Goal: Task Accomplishment & Management: Manage account settings

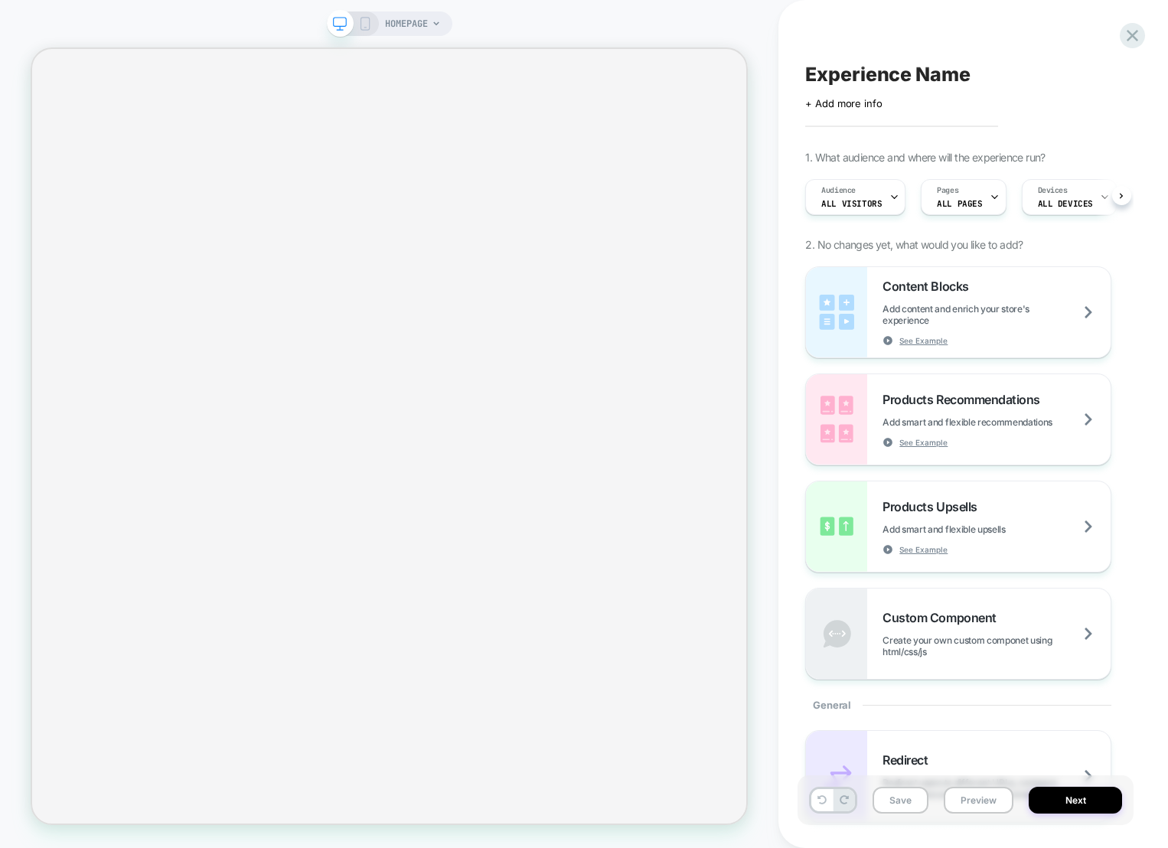
scroll to position [0, 1]
click at [1139, 33] on icon at bounding box center [1132, 35] width 21 height 21
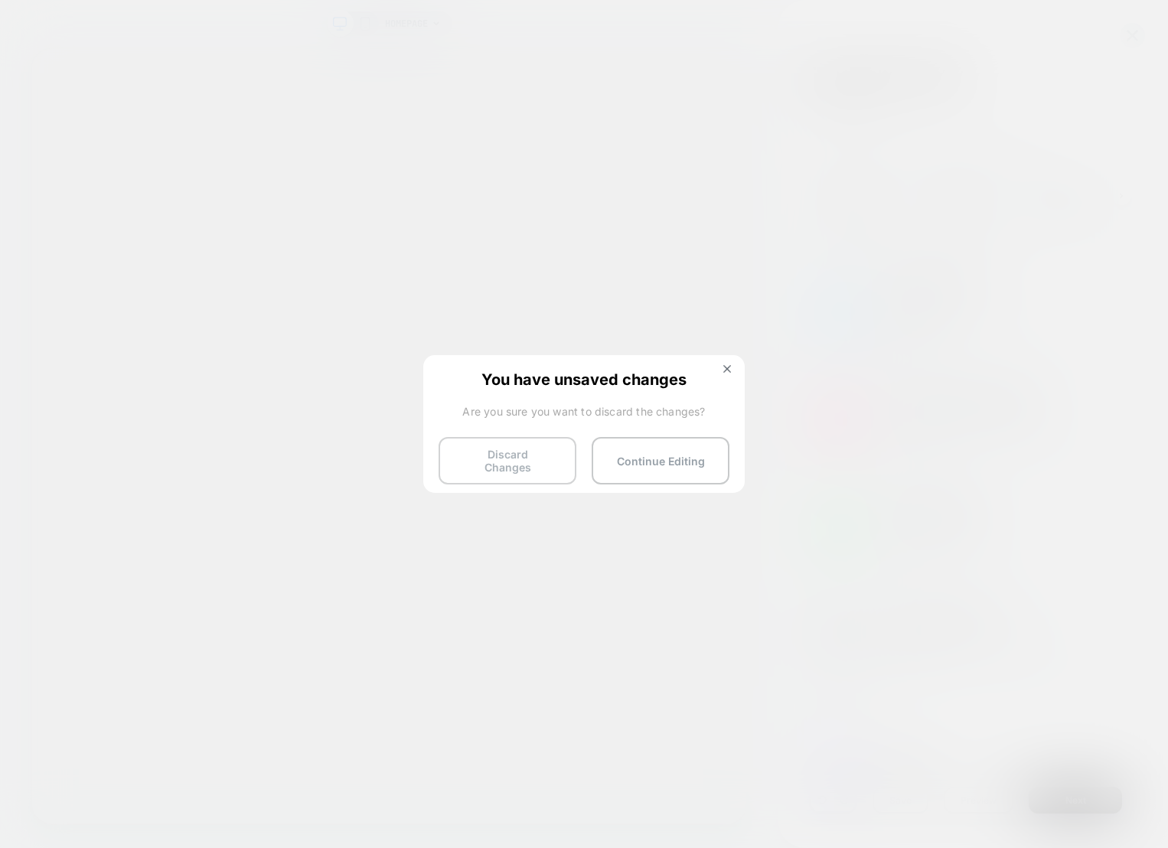
click at [547, 458] on button "Discard Changes" at bounding box center [508, 460] width 138 height 47
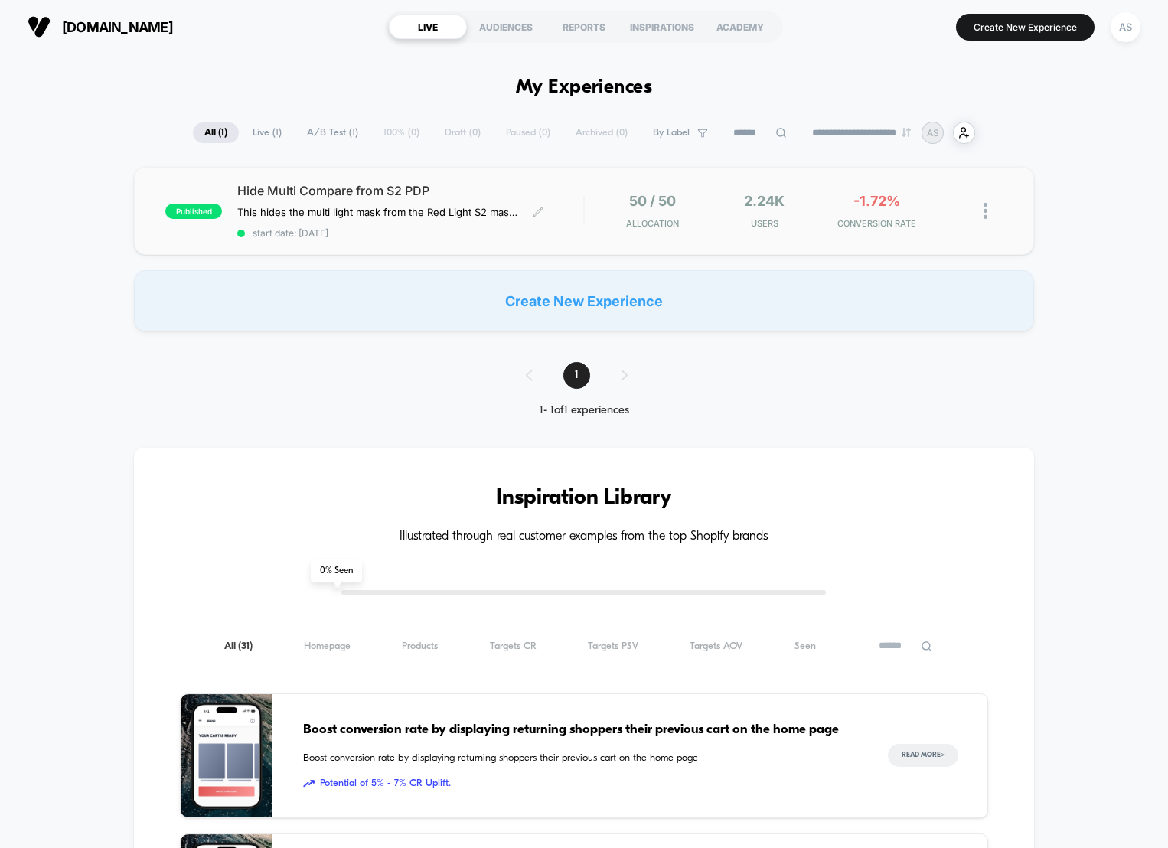
click at [455, 197] on span "Hide Multi Compare from S2 PDP" at bounding box center [410, 190] width 346 height 15
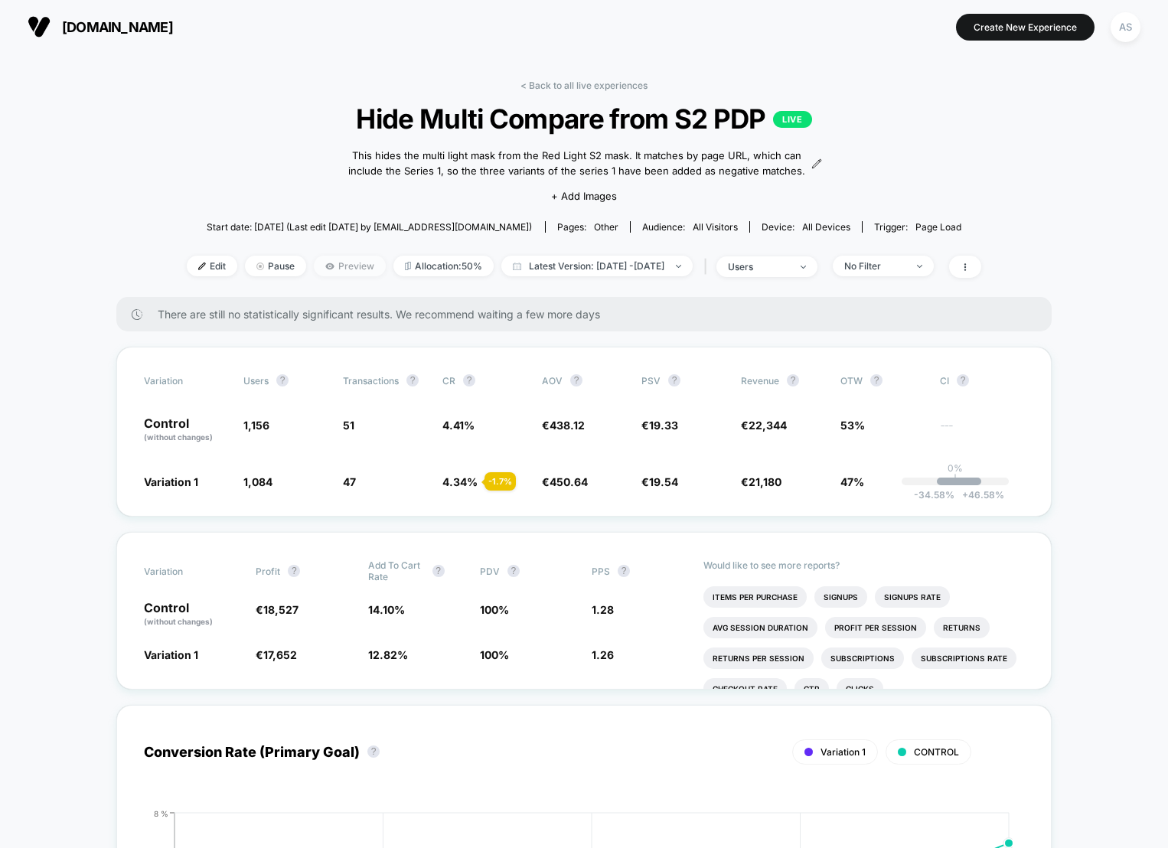
click at [325, 263] on span "Preview" at bounding box center [350, 266] width 72 height 21
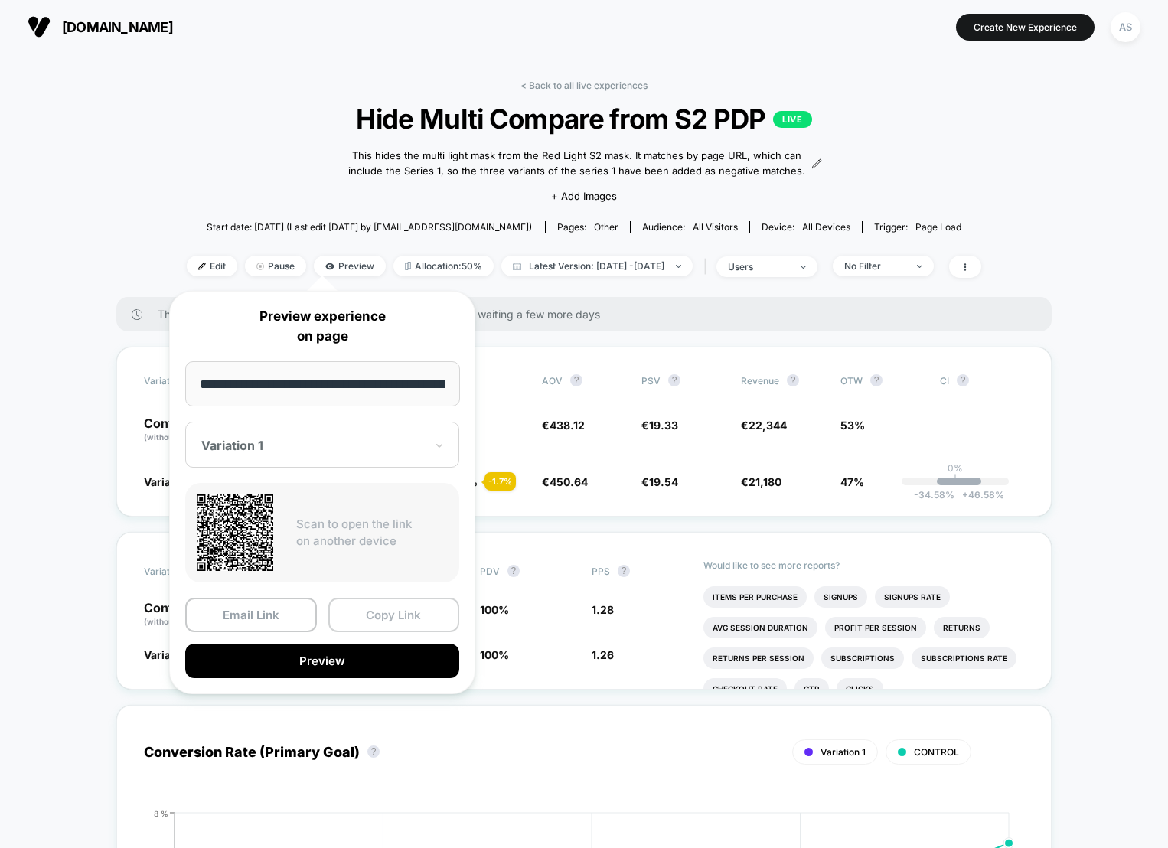
click at [367, 614] on button "Copy Link" at bounding box center [394, 615] width 132 height 34
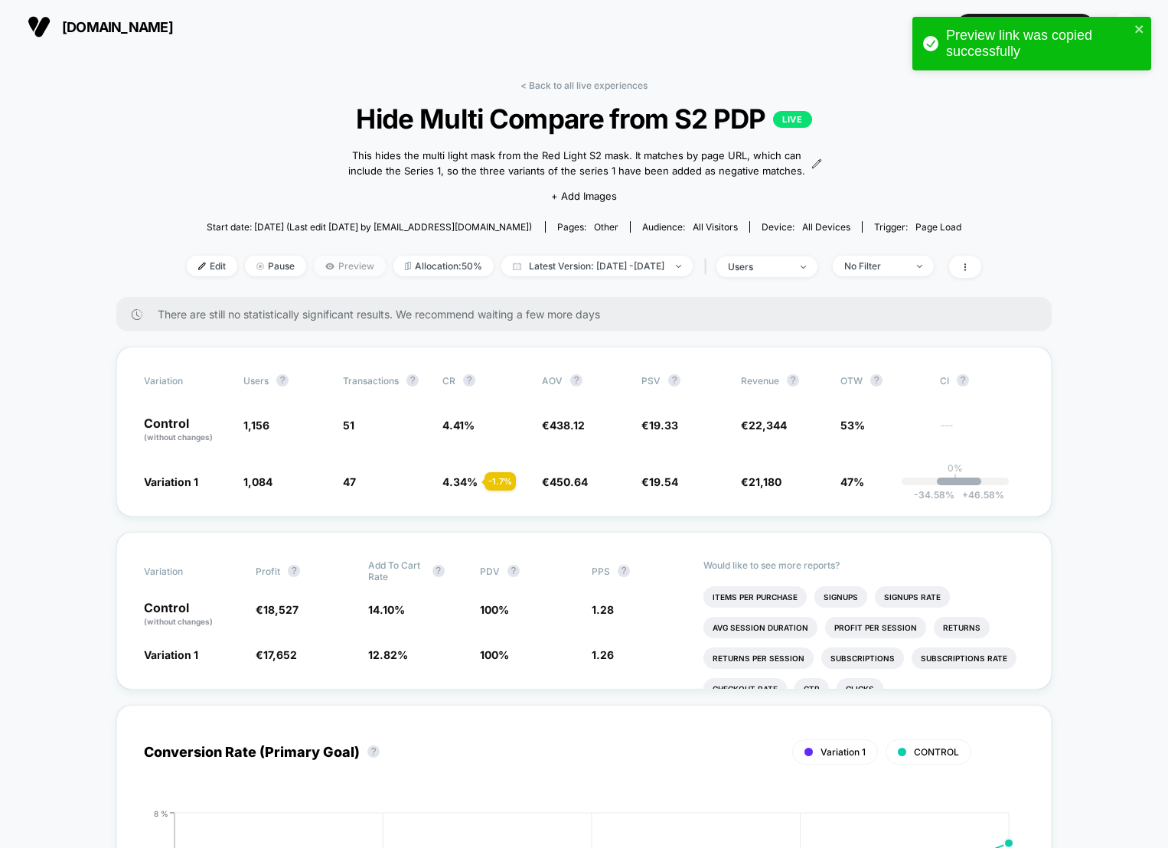
click at [314, 271] on span "Preview" at bounding box center [350, 266] width 72 height 21
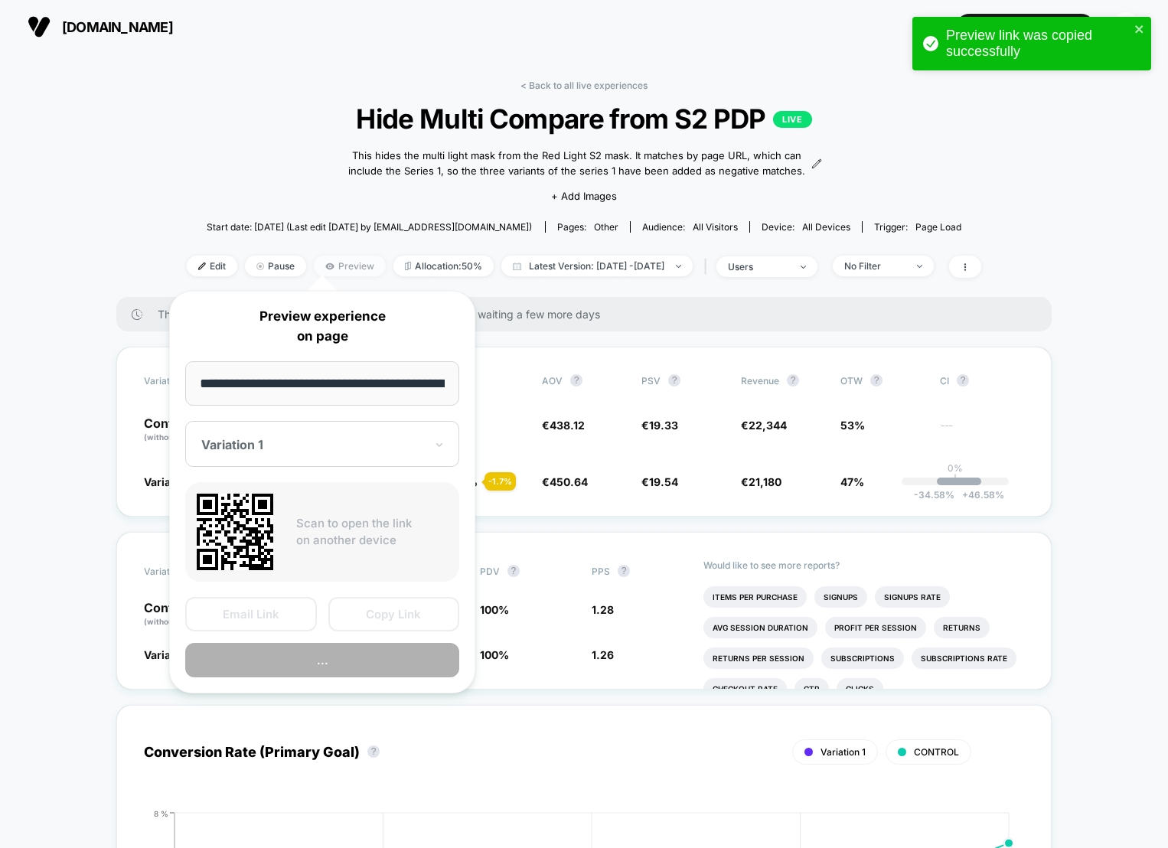
scroll to position [0, 223]
click at [327, 442] on div at bounding box center [313, 445] width 224 height 15
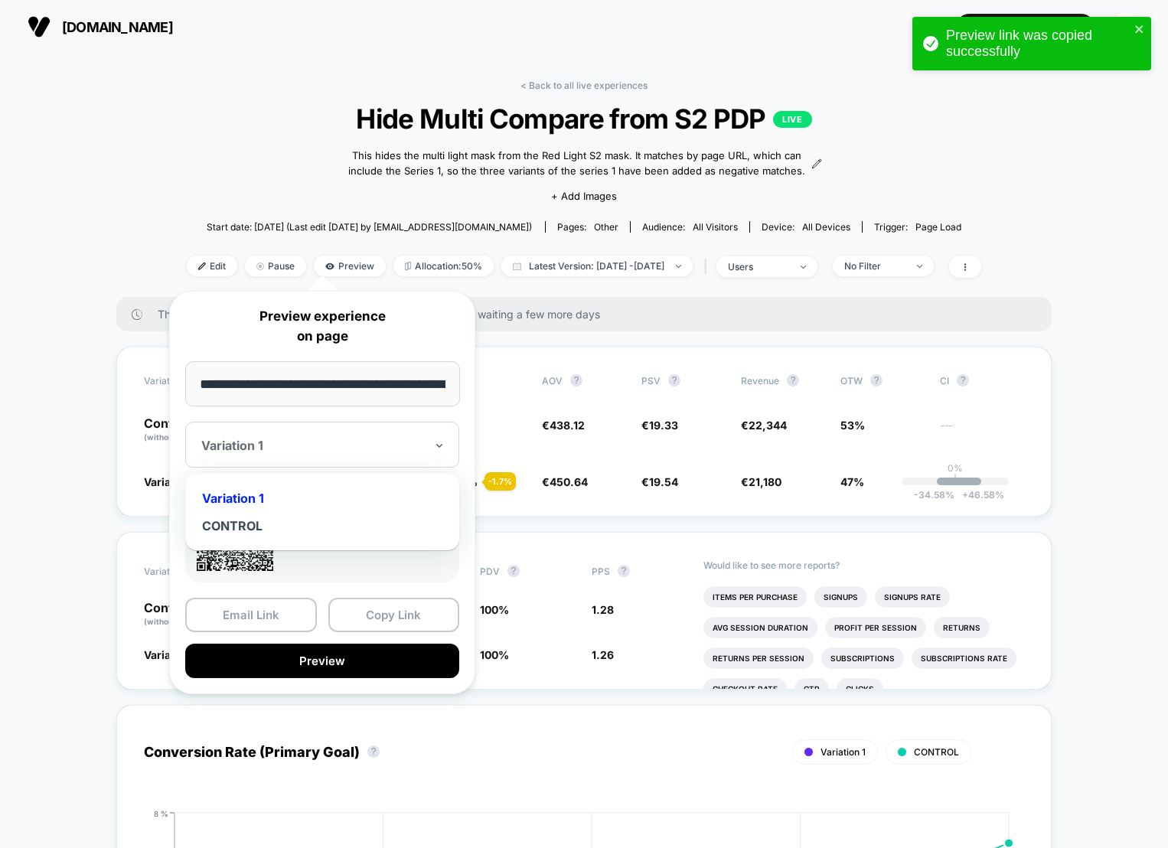
click at [261, 523] on div "CONTROL" at bounding box center [322, 526] width 259 height 28
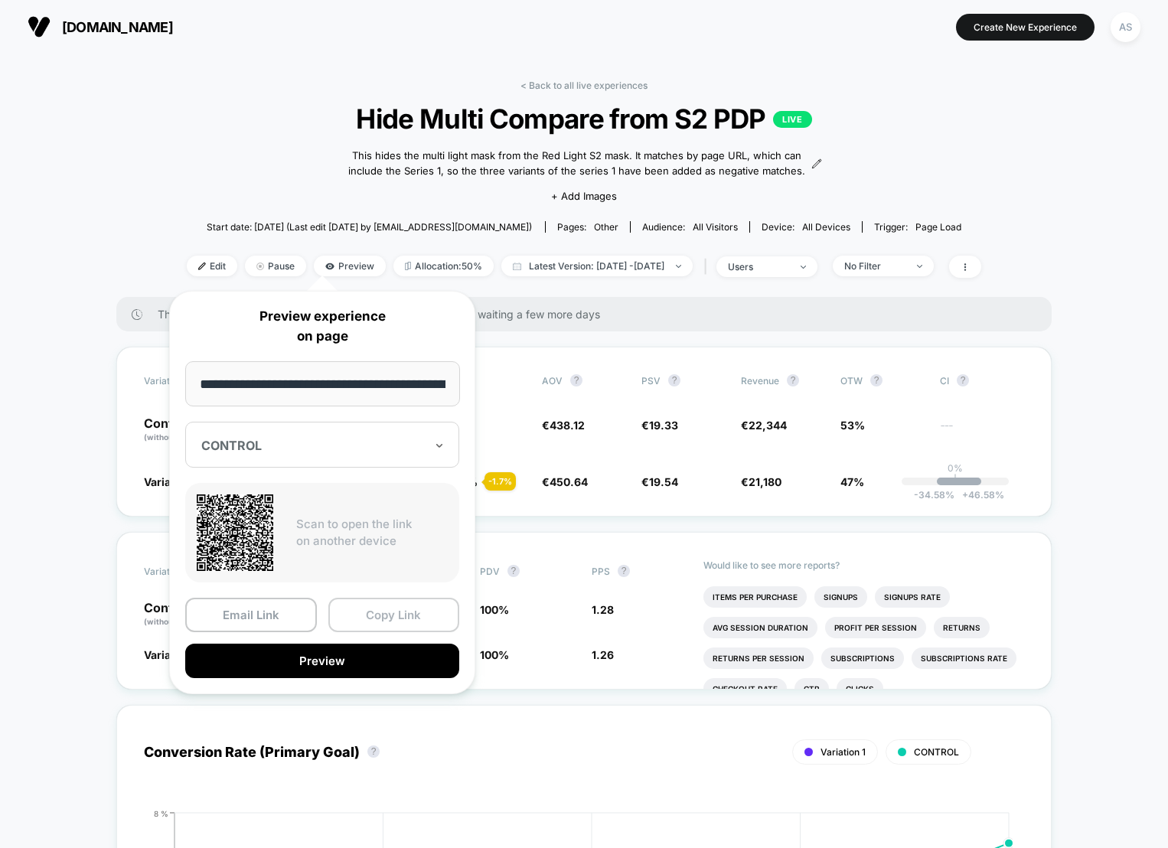
click at [411, 618] on button "Copy Link" at bounding box center [394, 615] width 132 height 34
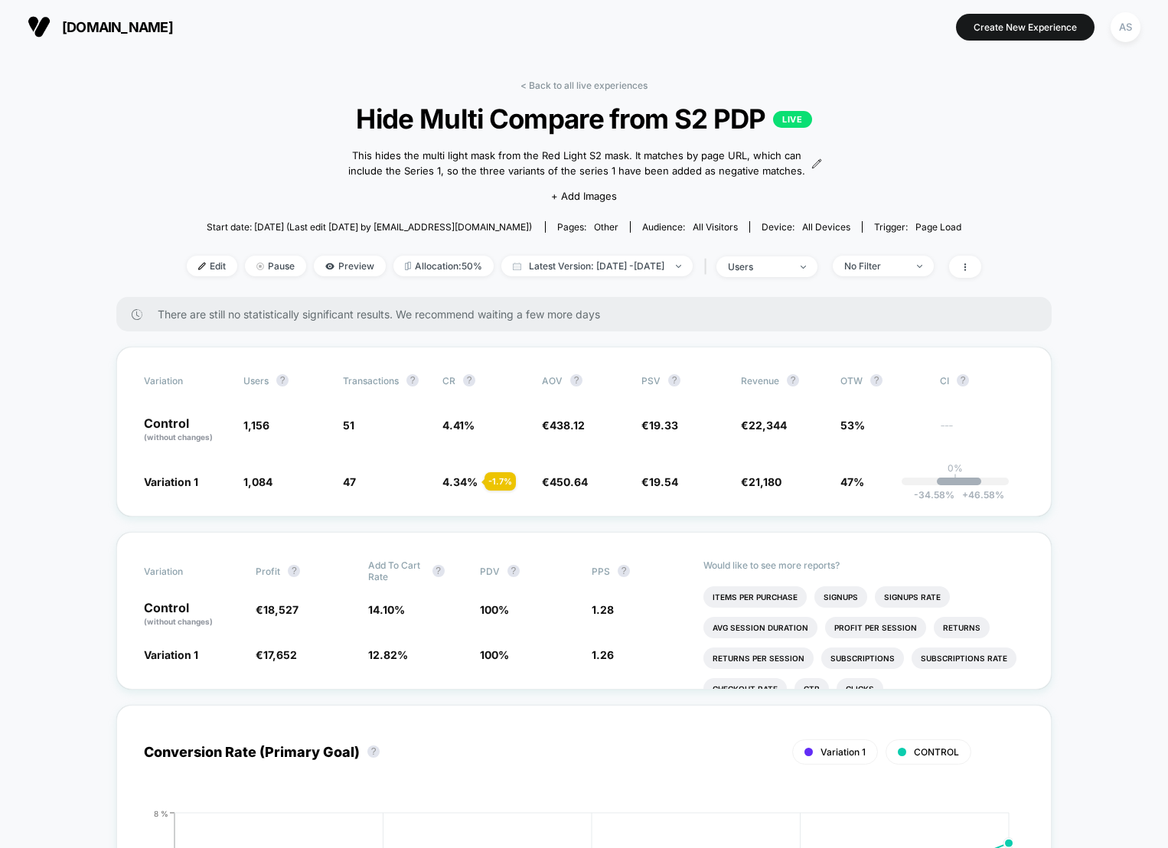
click at [786, 276] on div "| users" at bounding box center [759, 267] width 117 height 22
click at [789, 268] on div "users" at bounding box center [758, 266] width 61 height 11
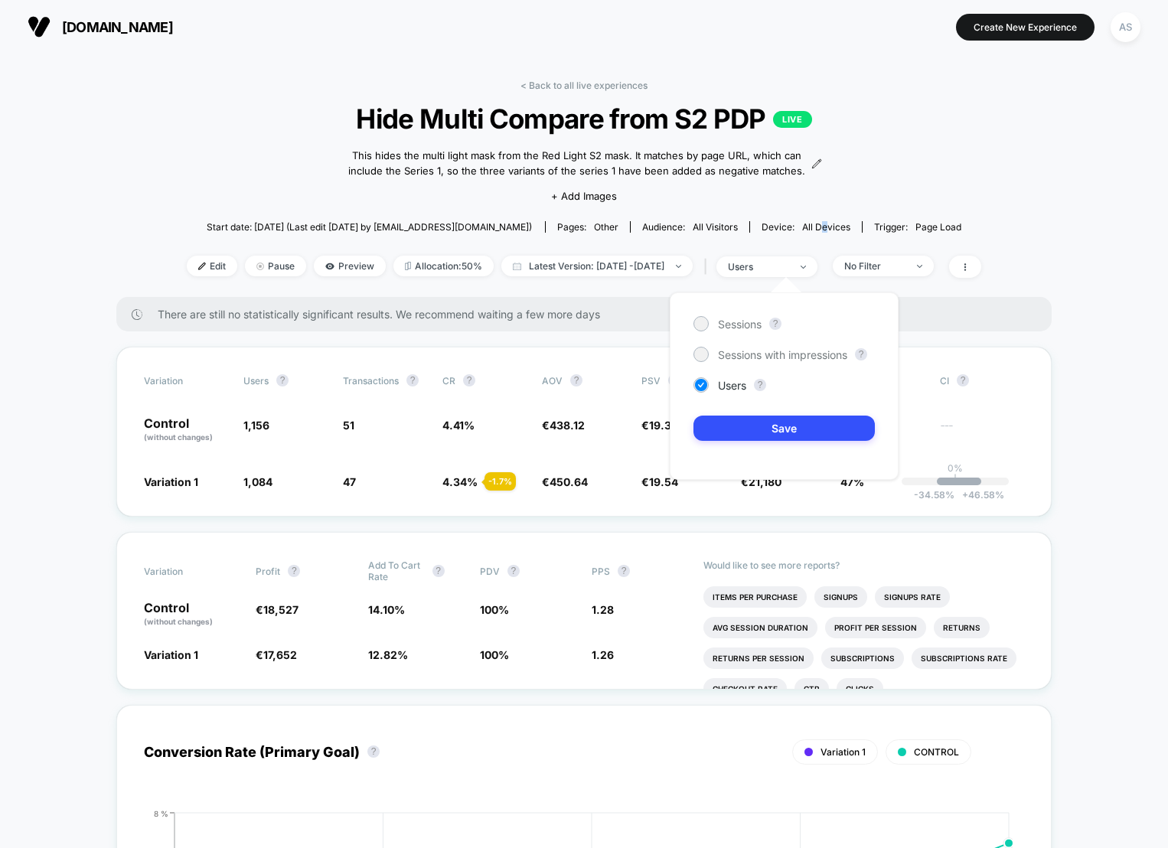
click at [841, 228] on span "all devices" at bounding box center [826, 226] width 48 height 11
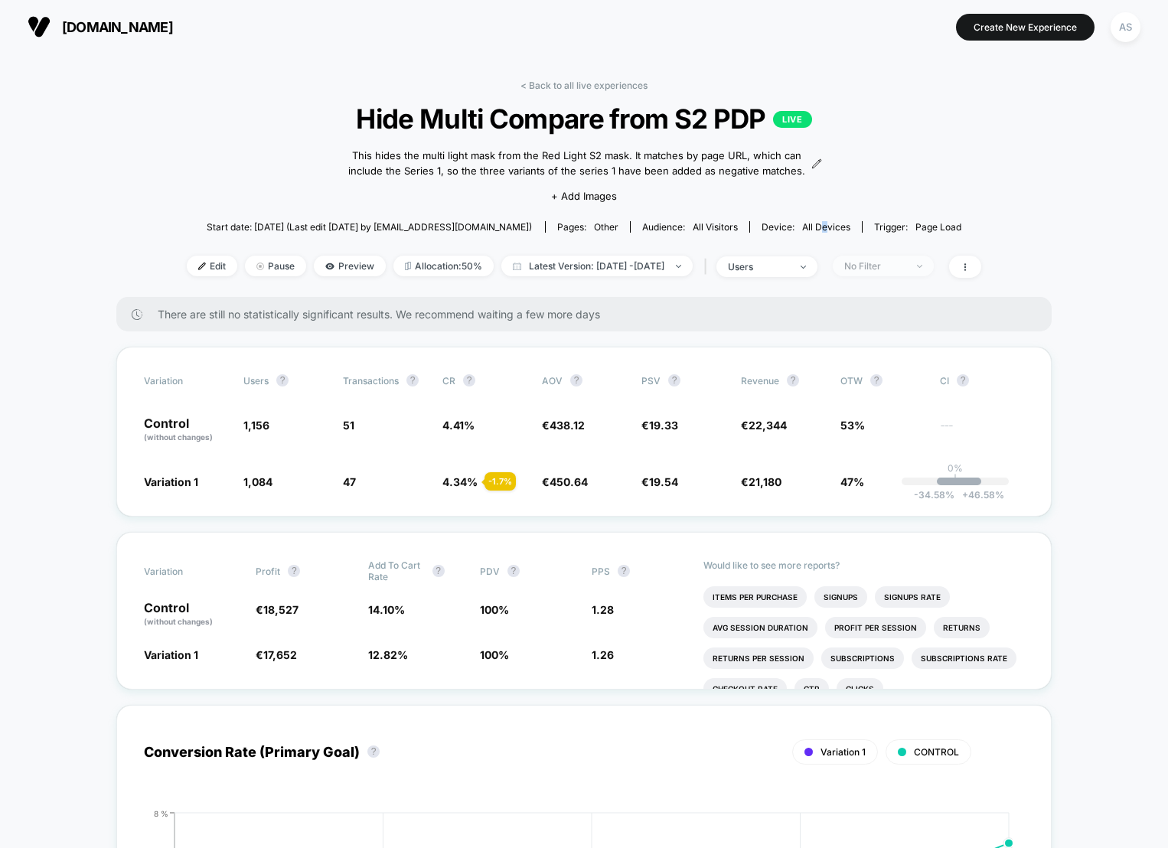
click at [934, 267] on span "No Filter" at bounding box center [883, 266] width 101 height 21
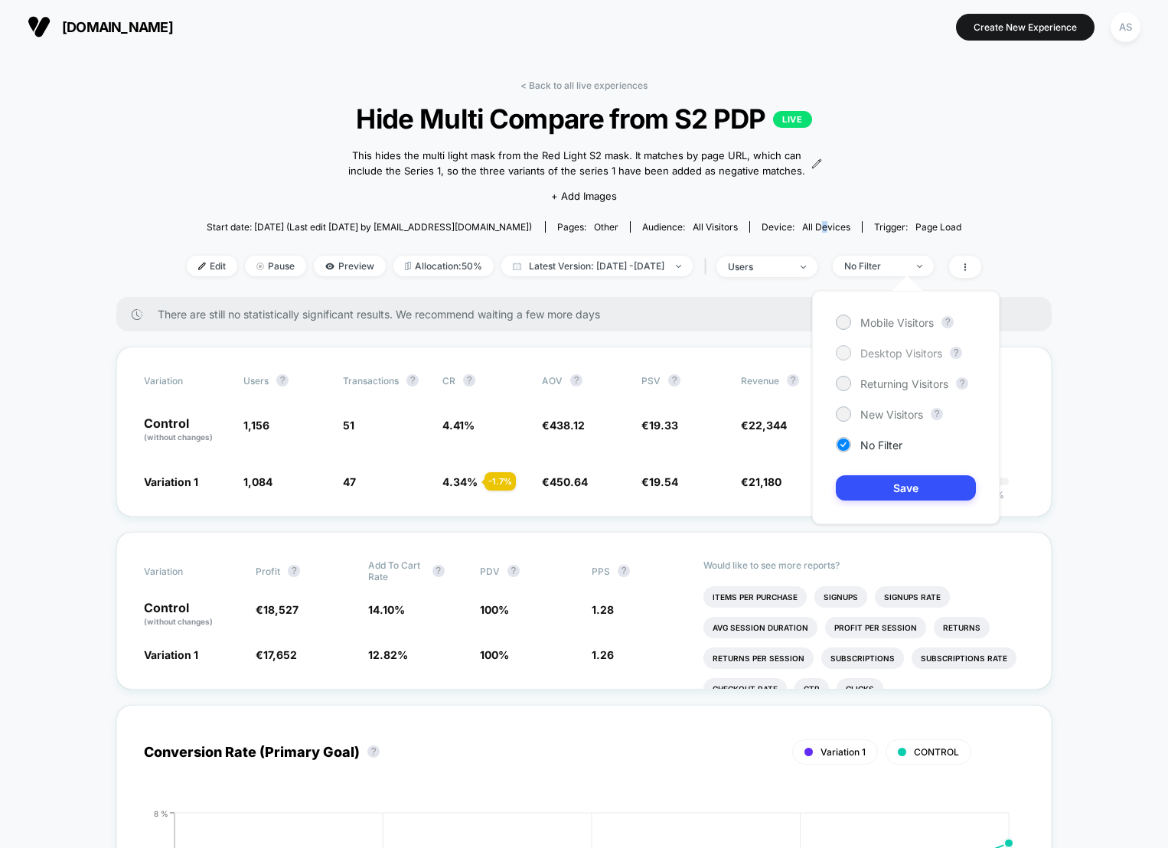
click at [841, 353] on div at bounding box center [843, 352] width 11 height 11
click at [877, 481] on button "Save" at bounding box center [906, 487] width 140 height 25
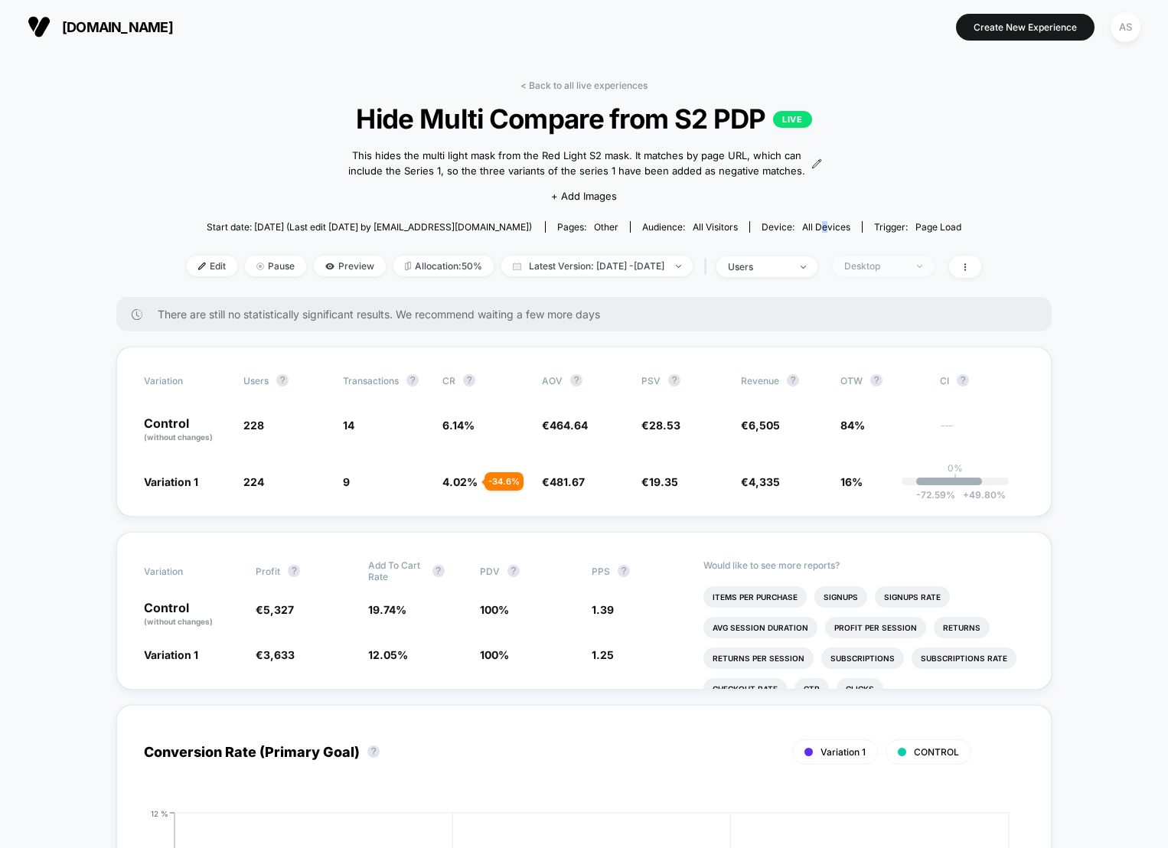
click at [892, 262] on div "Desktop" at bounding box center [875, 265] width 61 height 11
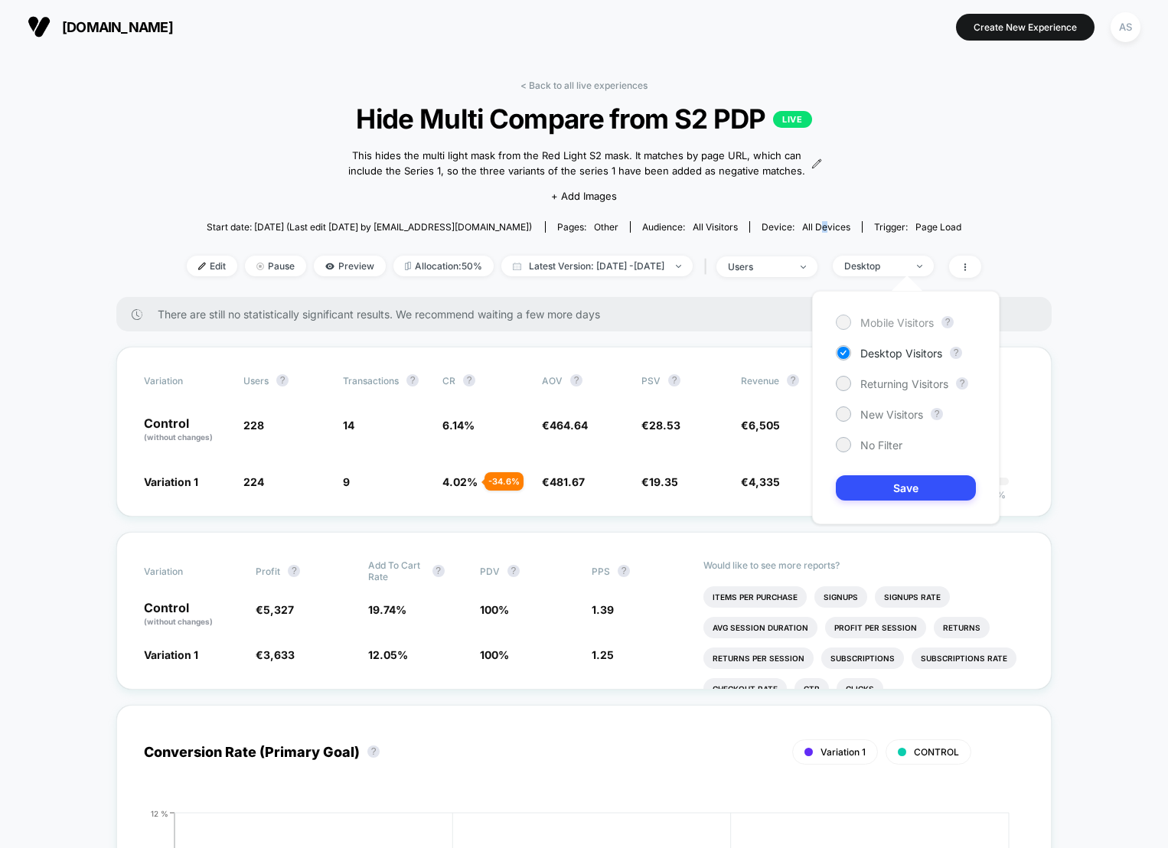
click at [882, 316] on span "Mobile Visitors" at bounding box center [898, 322] width 74 height 13
click at [914, 483] on button "Save" at bounding box center [906, 487] width 140 height 25
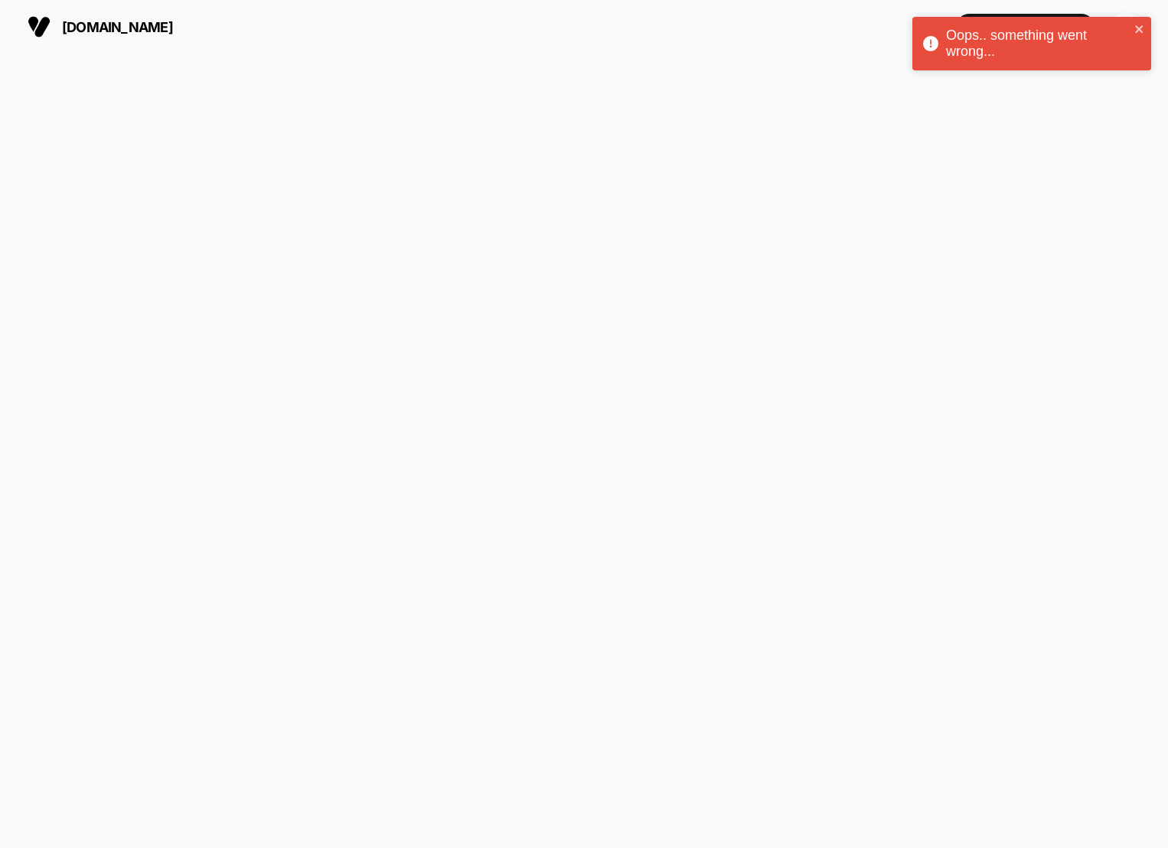
click at [1145, 22] on div "Oops.. something went wrong..." at bounding box center [1032, 44] width 239 height 54
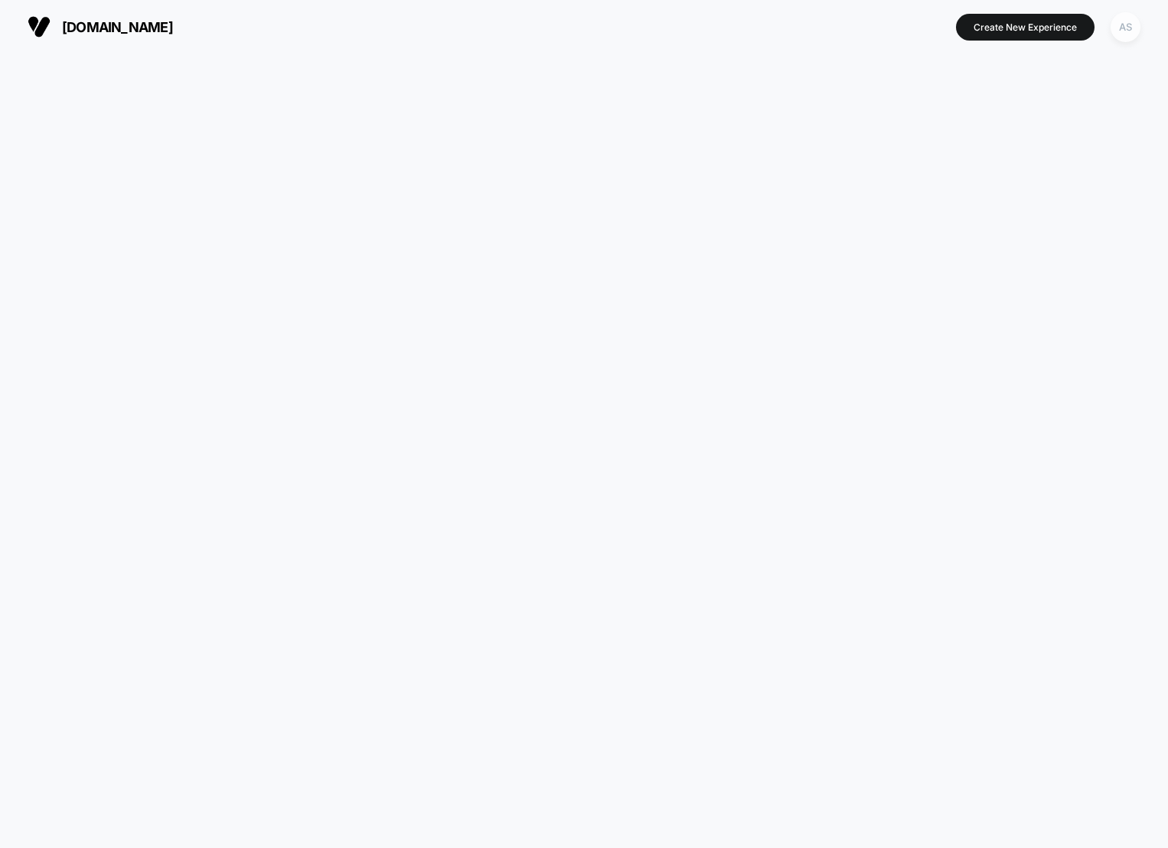
click at [1135, 35] on div "AS" at bounding box center [1126, 27] width 30 height 30
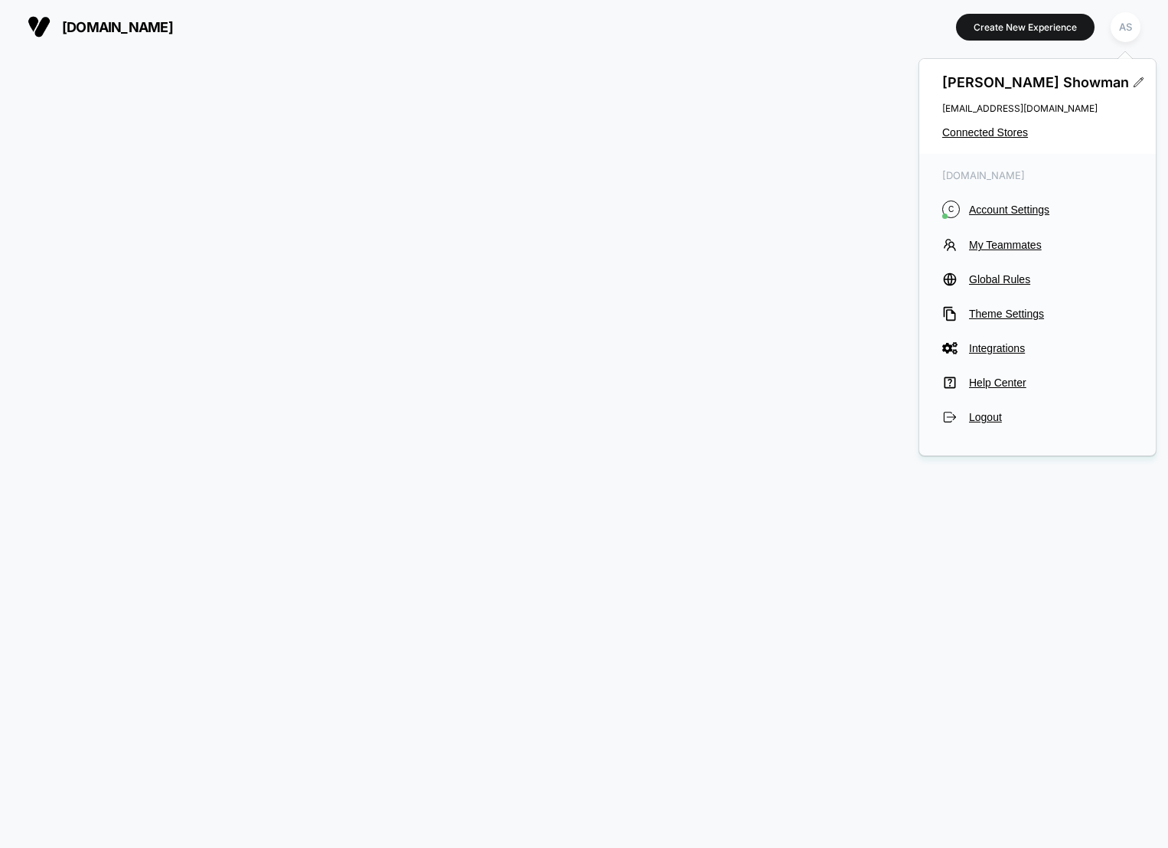
click at [982, 141] on div "[PERSON_NAME] [EMAIL_ADDRESS][DOMAIN_NAME] Connected Stores" at bounding box center [1038, 106] width 237 height 95
click at [989, 130] on span "Connected Stores" at bounding box center [1038, 132] width 191 height 12
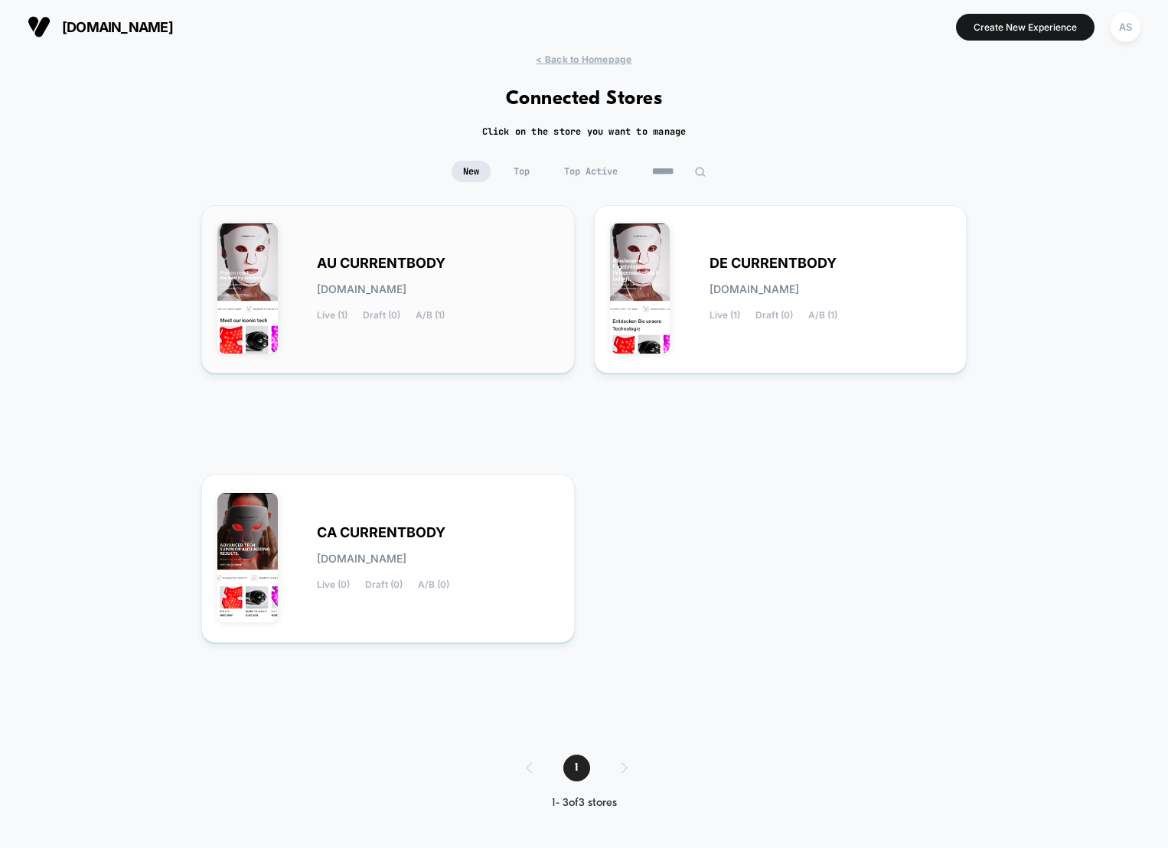
click at [407, 292] on span "[DOMAIN_NAME]" at bounding box center [362, 289] width 90 height 11
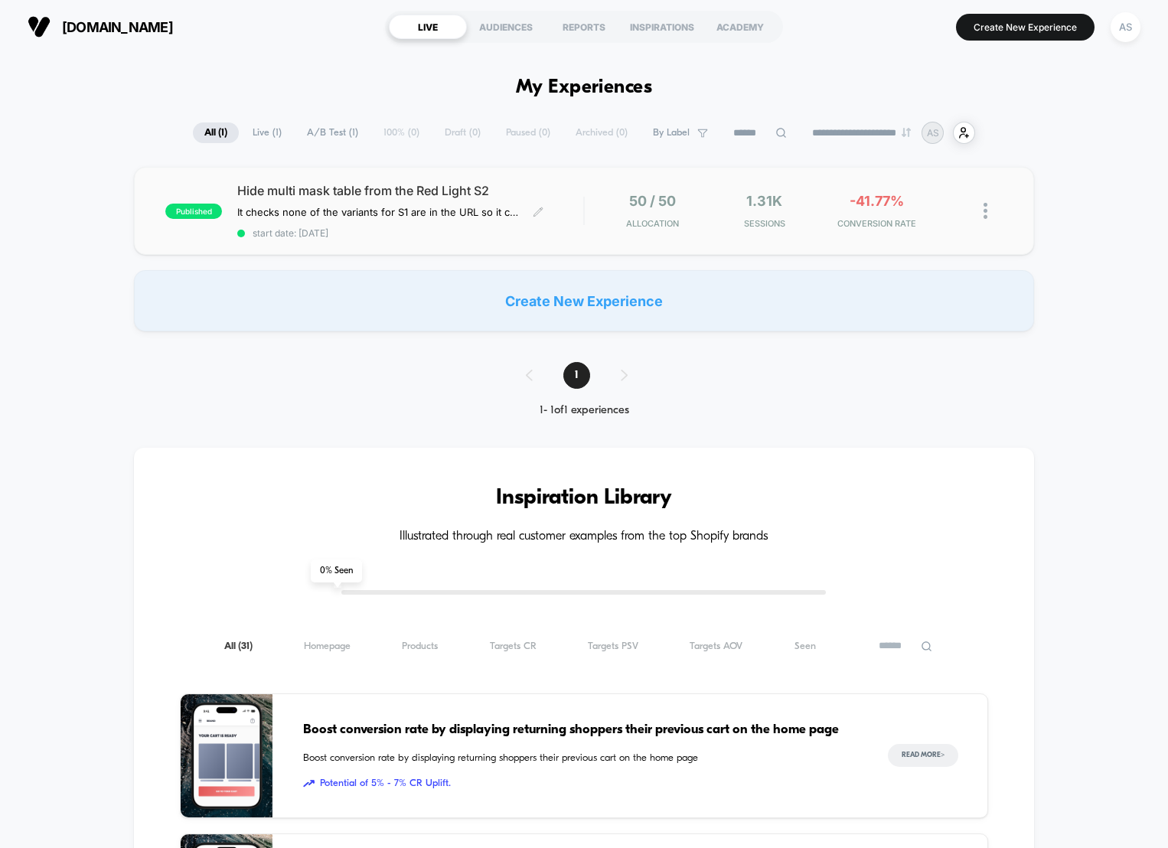
click at [498, 230] on span "start date: [DATE]" at bounding box center [410, 232] width 346 height 11
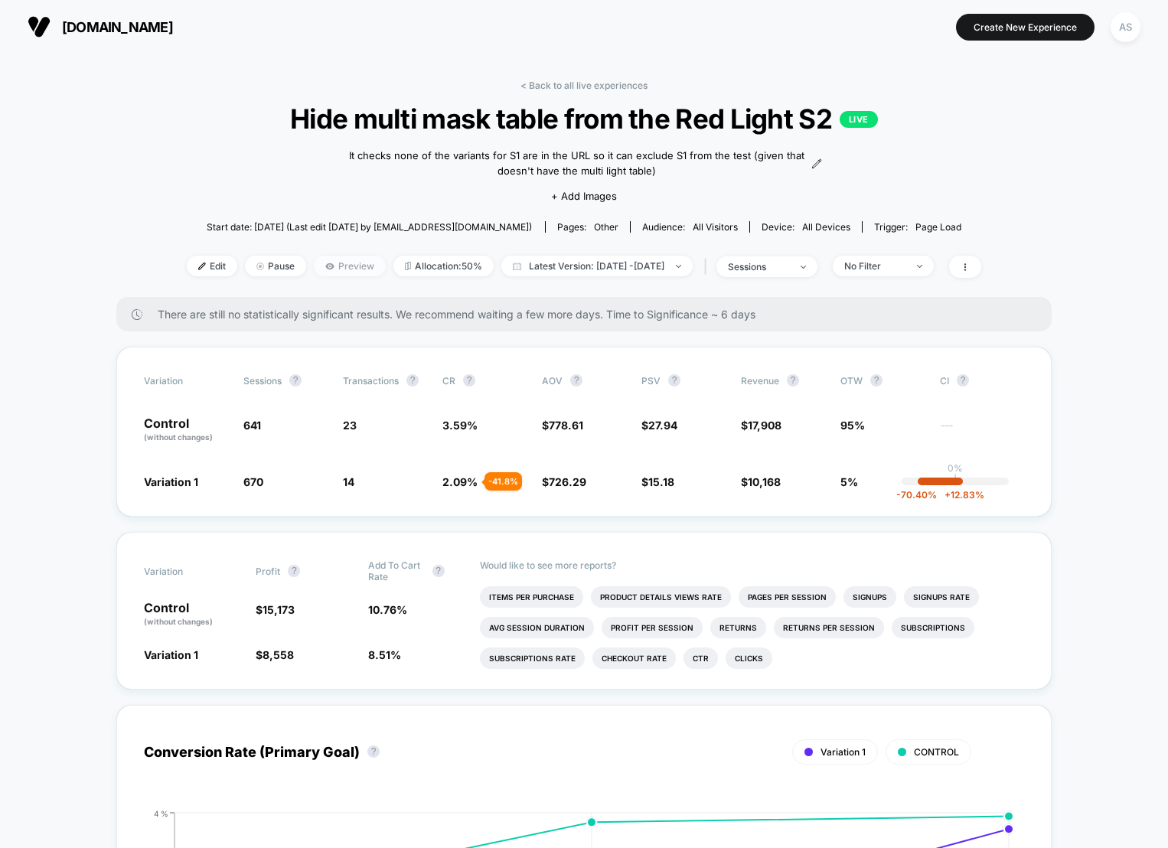
click at [319, 256] on span "Preview" at bounding box center [350, 266] width 72 height 21
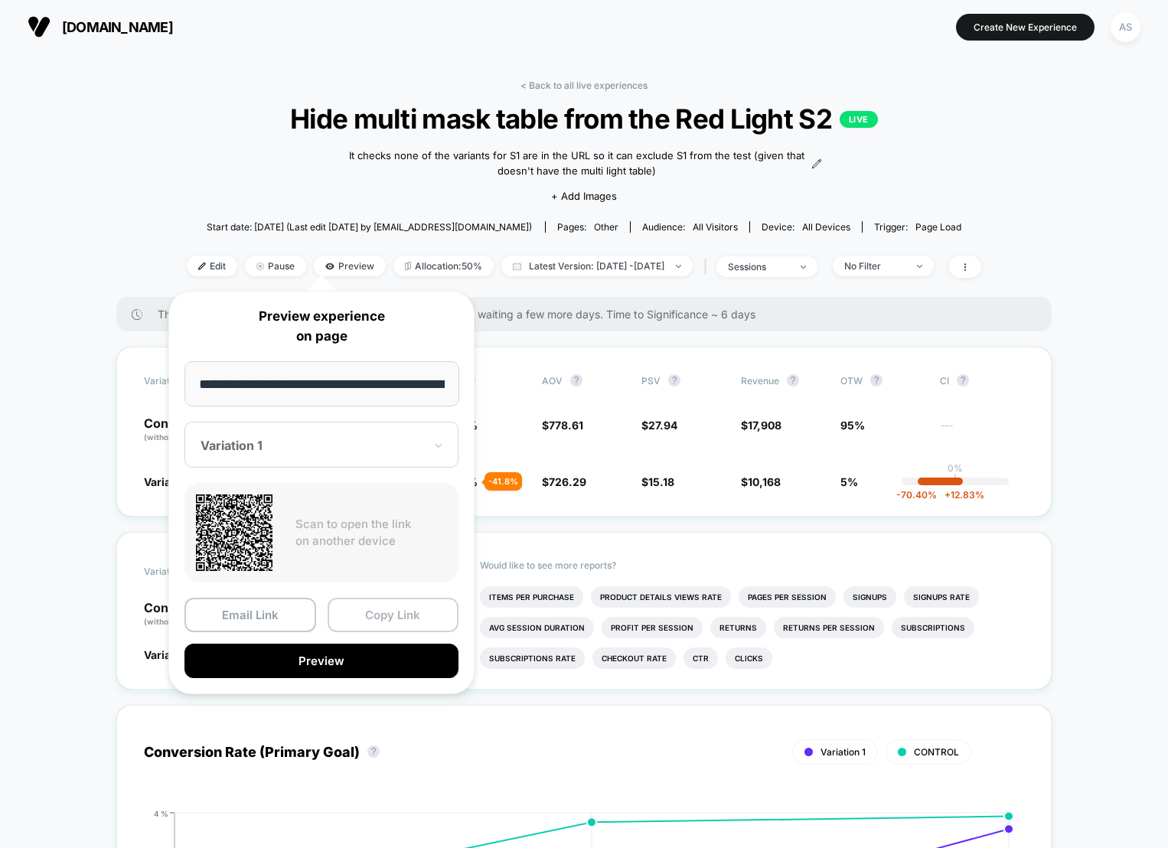
click at [368, 606] on button "Copy Link" at bounding box center [394, 615] width 132 height 34
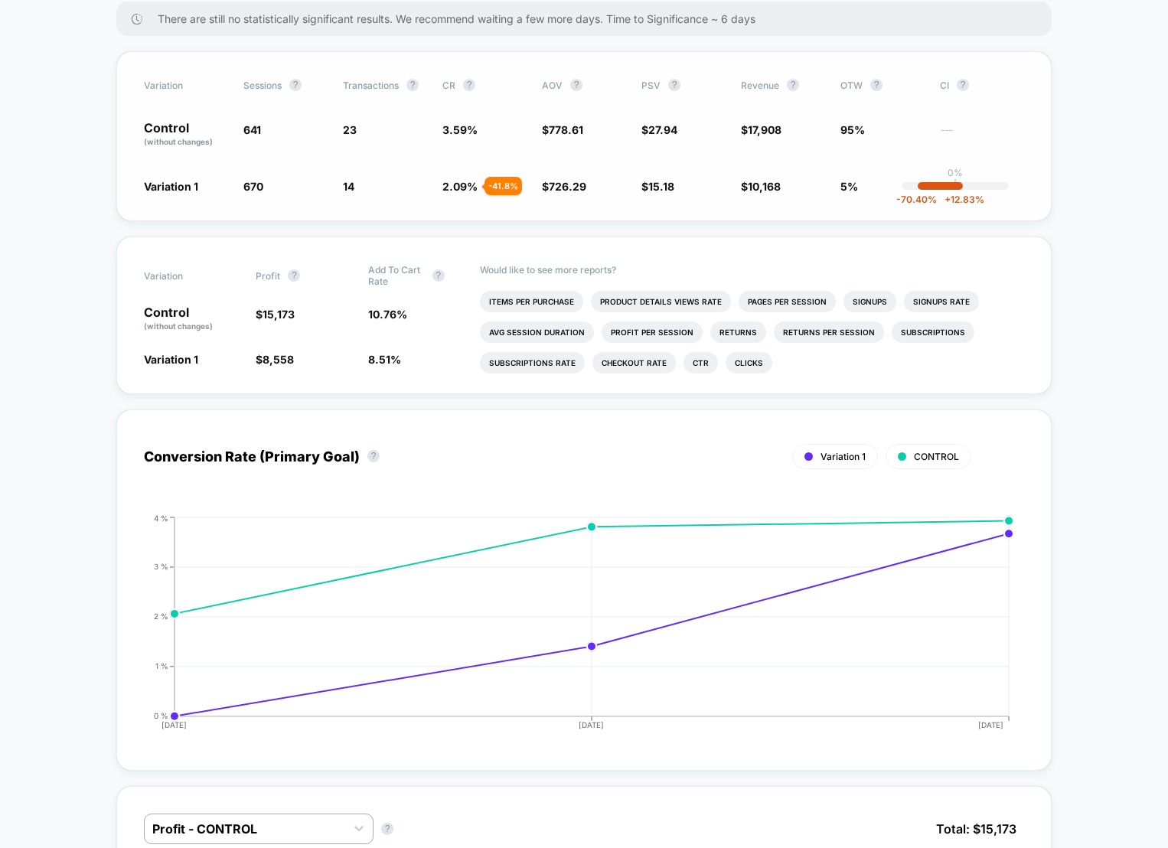
scroll to position [531, 0]
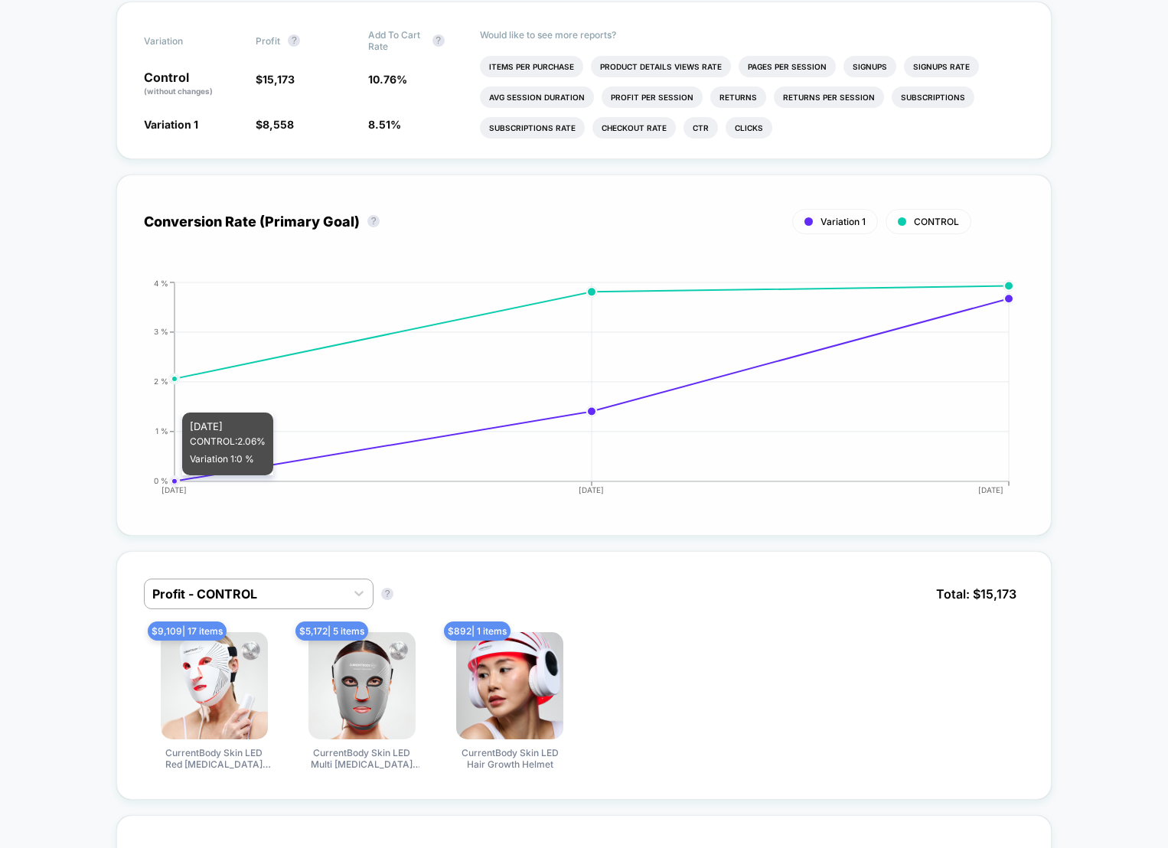
drag, startPoint x: 161, startPoint y: 403, endPoint x: 364, endPoint y: 408, distance: 203.7
click at [292, 403] on icon "[DATE] [DATE] [DATE] 0 % 1 % 2 % 3 % 4 %" at bounding box center [569, 394] width 889 height 230
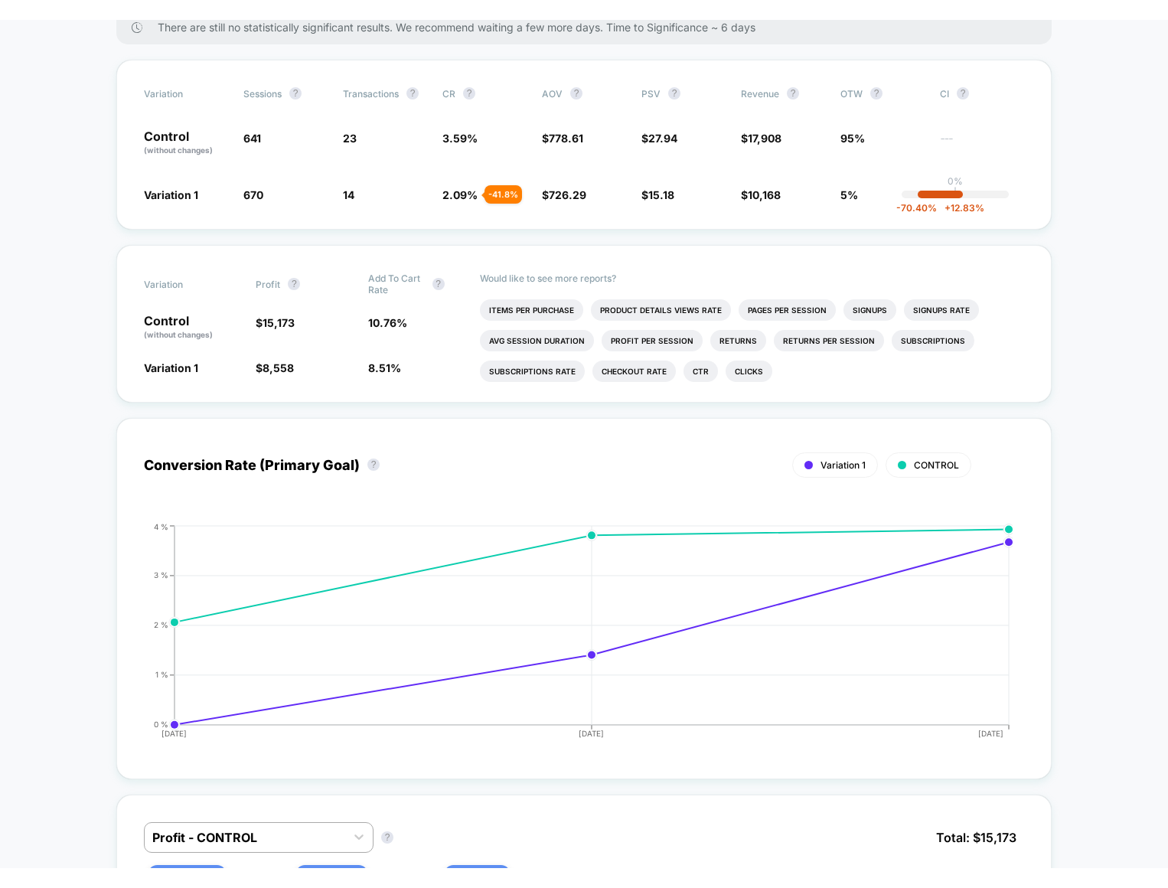
scroll to position [0, 0]
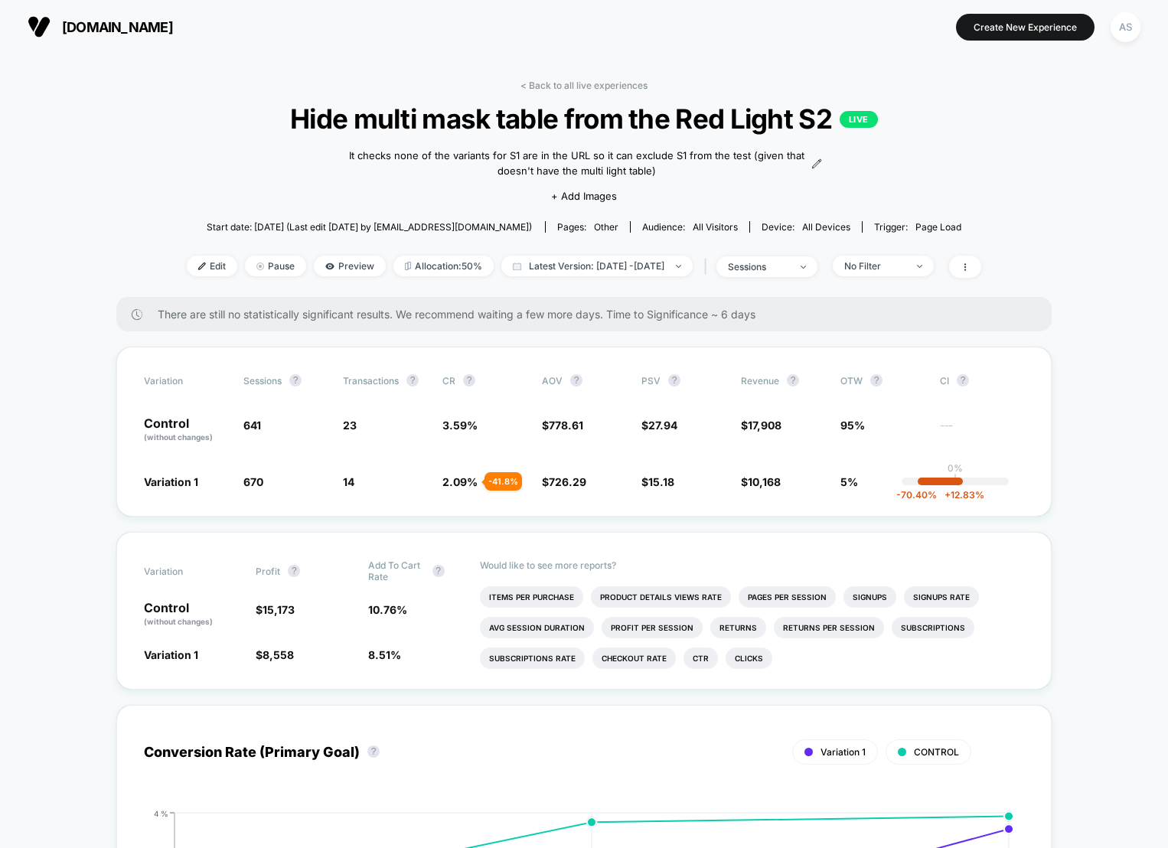
click at [1122, 37] on div "AS" at bounding box center [1126, 27] width 30 height 30
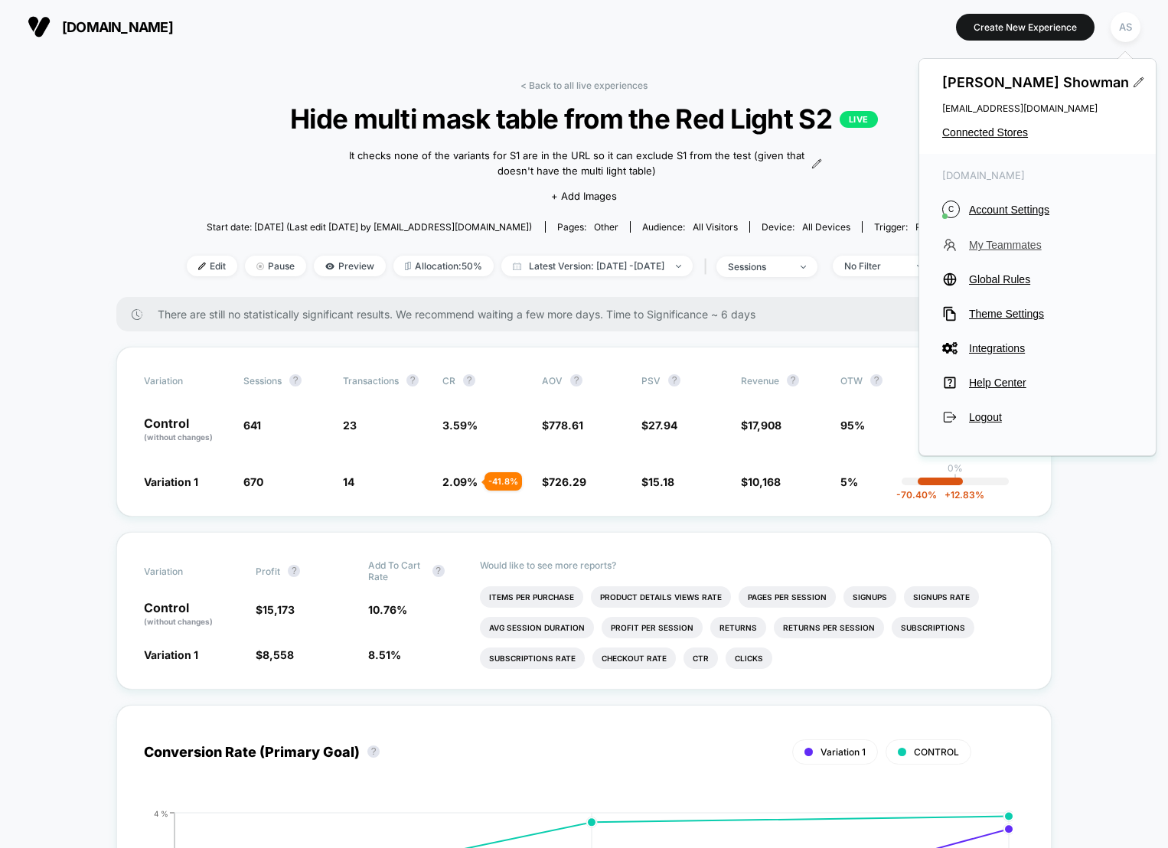
click at [982, 244] on span "My Teammates" at bounding box center [1051, 245] width 164 height 12
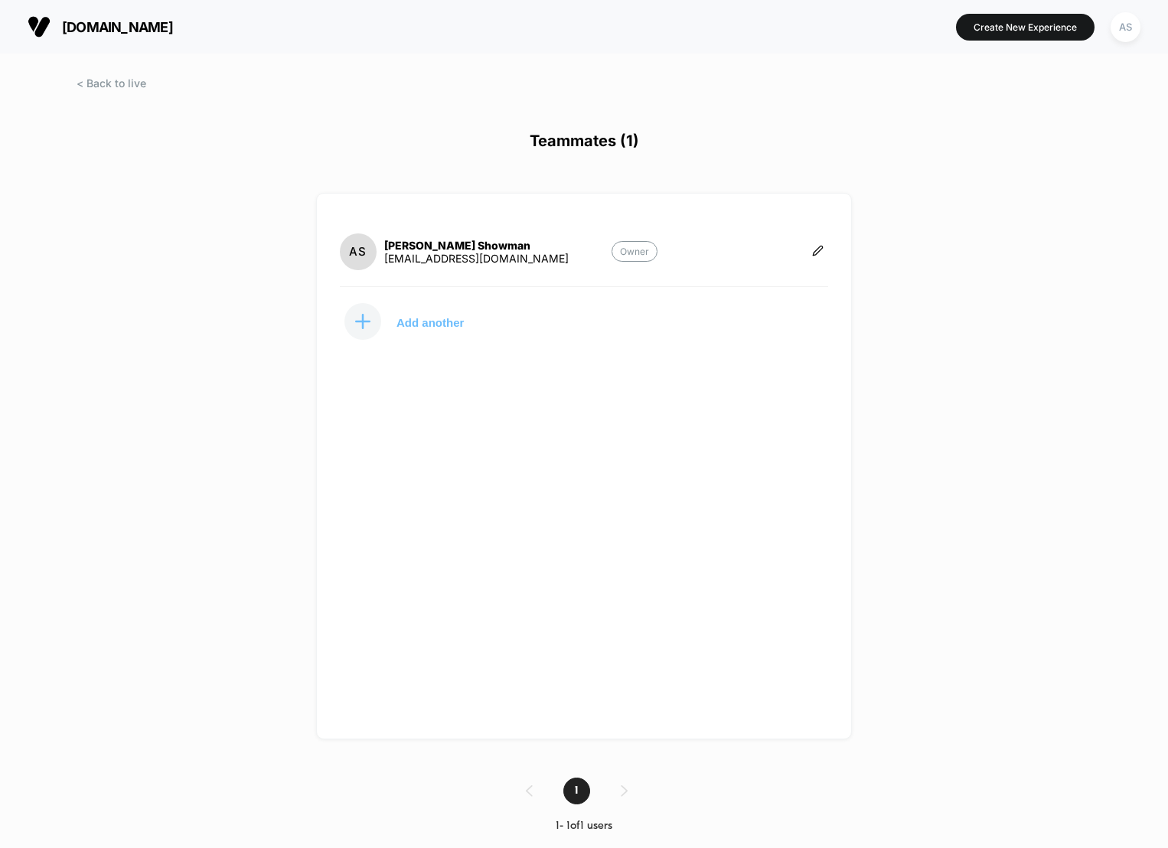
click at [449, 325] on p "Add another" at bounding box center [430, 323] width 67 height 8
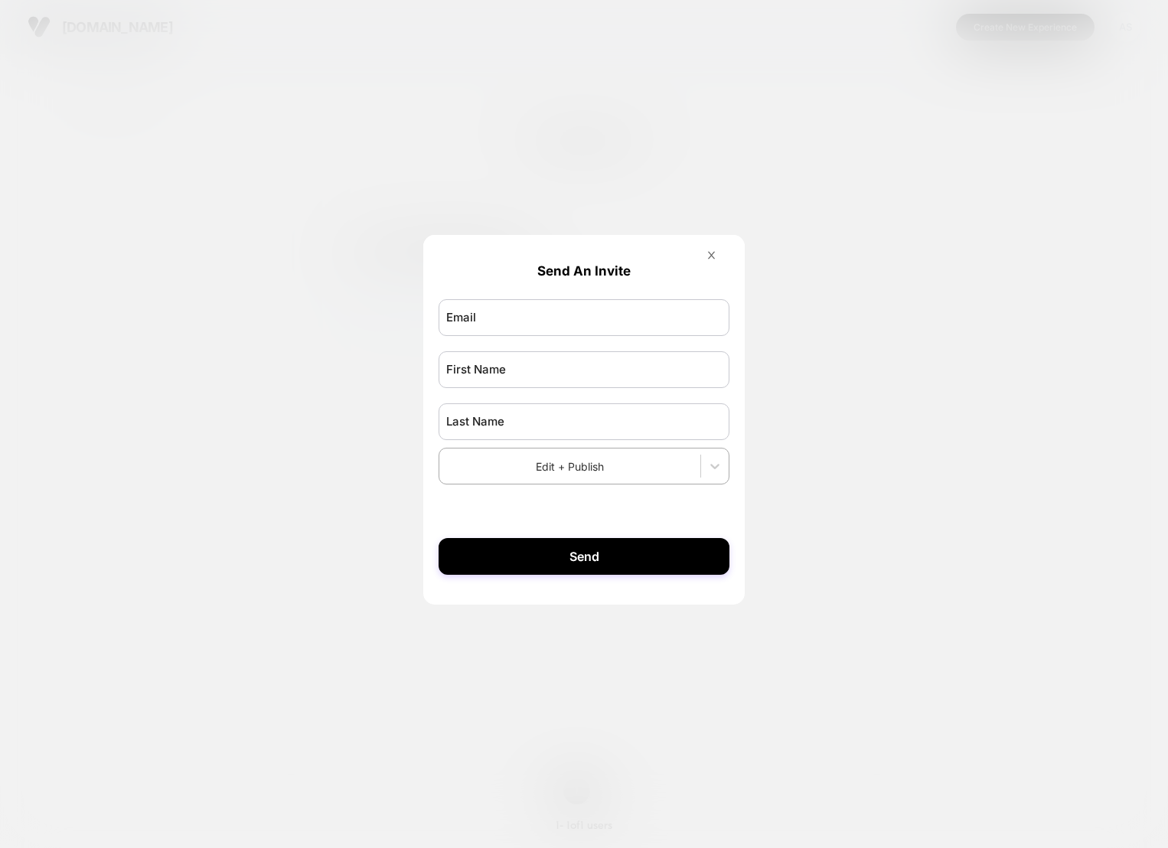
click at [711, 253] on icon at bounding box center [711, 255] width 11 height 11
